Goal: Information Seeking & Learning: Understand process/instructions

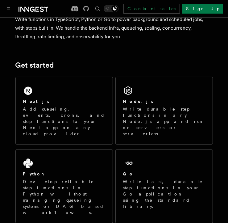
scroll to position [66, 0]
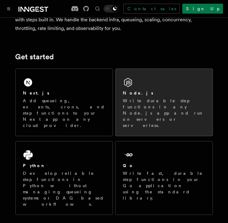
click at [138, 84] on div "Node.js Write durable step functions in any Node.js app and run on servers or s…" at bounding box center [164, 102] width 97 height 67
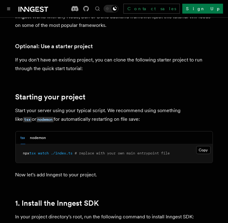
scroll to position [242, 0]
click at [36, 137] on button "nodemon" at bounding box center [38, 138] width 16 height 13
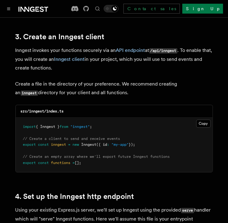
scroll to position [782, 0]
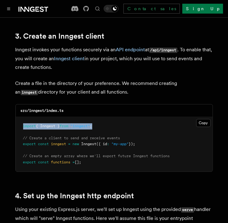
drag, startPoint x: 98, startPoint y: 120, endPoint x: 22, endPoint y: 114, distance: 76.5
click at [22, 117] on pre "import { Inngest } from "inngest" ; // Create a client to send and receive even…" at bounding box center [114, 144] width 197 height 55
copy span "import { Inngest } from "inngest" ;"
click at [200, 119] on button "Copy Copied" at bounding box center [204, 123] width 15 height 8
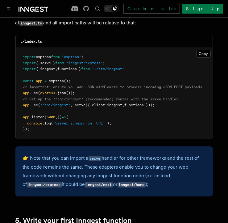
scroll to position [986, 0]
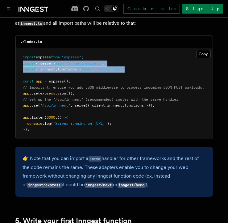
drag, startPoint x: 23, startPoint y: 55, endPoint x: 135, endPoint y: 62, distance: 111.5
click at [135, 62] on pre "import express from "express" ; import { serve } from "inngest/express" ; impor…" at bounding box center [114, 93] width 197 height 91
copy code "import { serve } from "inngest/express" ; import { inngest , functions } from "…"
drag, startPoint x: 163, startPoint y: 97, endPoint x: 15, endPoint y: 99, distance: 148.0
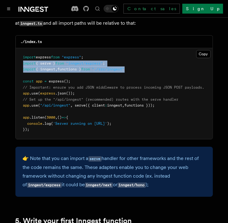
copy span "app .use ( "/api/inngest" , serve ({ client : inngest , functions }));"
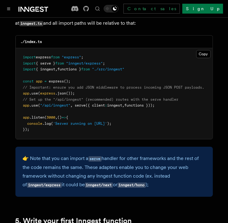
click at [172, 111] on pre "import express from "express" ; import { serve } from "inngest/express" ; impor…" at bounding box center [114, 93] width 197 height 91
